Goal: Transaction & Acquisition: Purchase product/service

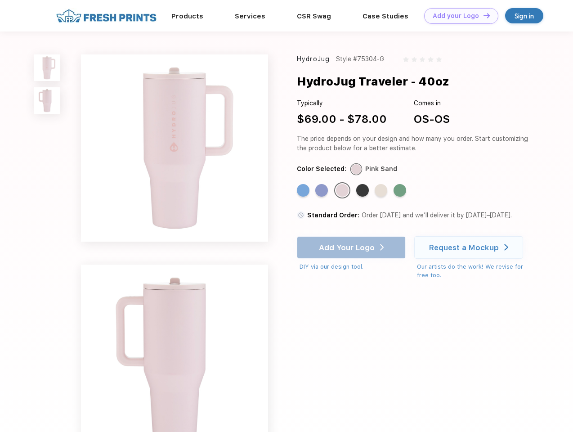
click at [458, 16] on link "Add your Logo Design Tool" at bounding box center [461, 16] width 74 height 16
click at [0, 0] on div "Design Tool" at bounding box center [0, 0] width 0 height 0
click at [483, 15] on link "Add your Logo Design Tool" at bounding box center [461, 16] width 74 height 16
click at [47, 67] on img at bounding box center [47, 67] width 27 height 27
click at [47, 101] on img at bounding box center [47, 100] width 27 height 27
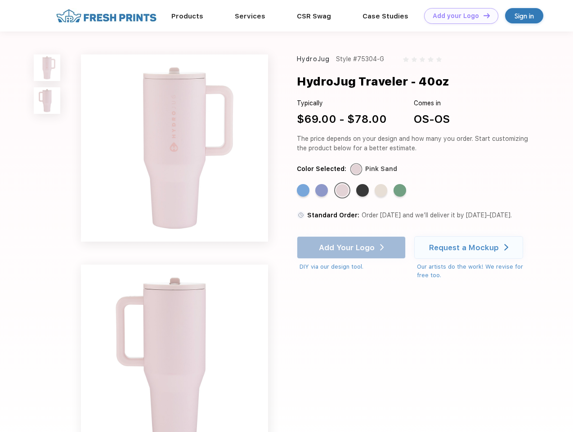
click at [304, 191] on div "Standard Color" at bounding box center [303, 190] width 13 height 13
click at [323, 191] on div "Standard Color" at bounding box center [321, 190] width 13 height 13
click at [343, 191] on div "Standard Color" at bounding box center [342, 190] width 13 height 13
click at [364, 191] on div "Standard Color" at bounding box center [362, 190] width 13 height 13
click at [382, 191] on div "Standard Color" at bounding box center [381, 190] width 13 height 13
